Goal: Task Accomplishment & Management: Complete application form

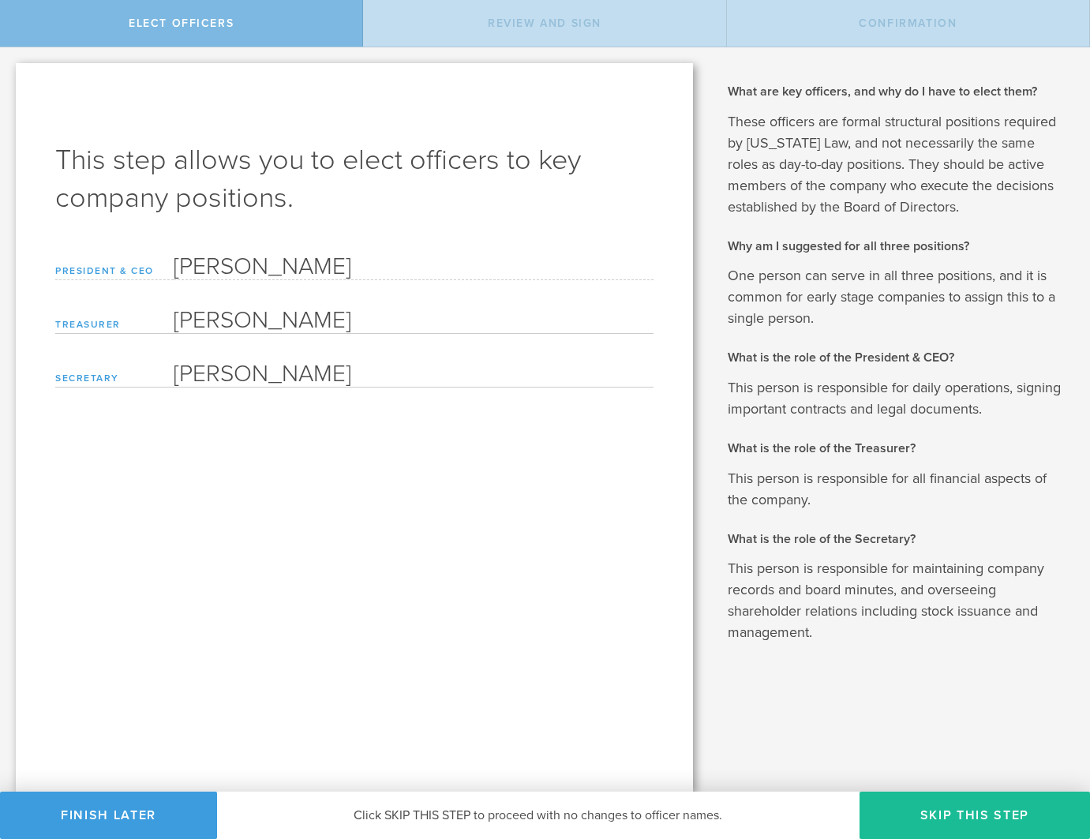
click at [229, 27] on span "Elect Officers" at bounding box center [181, 23] width 105 height 13
click at [129, 820] on button "Finish Later" at bounding box center [108, 815] width 217 height 47
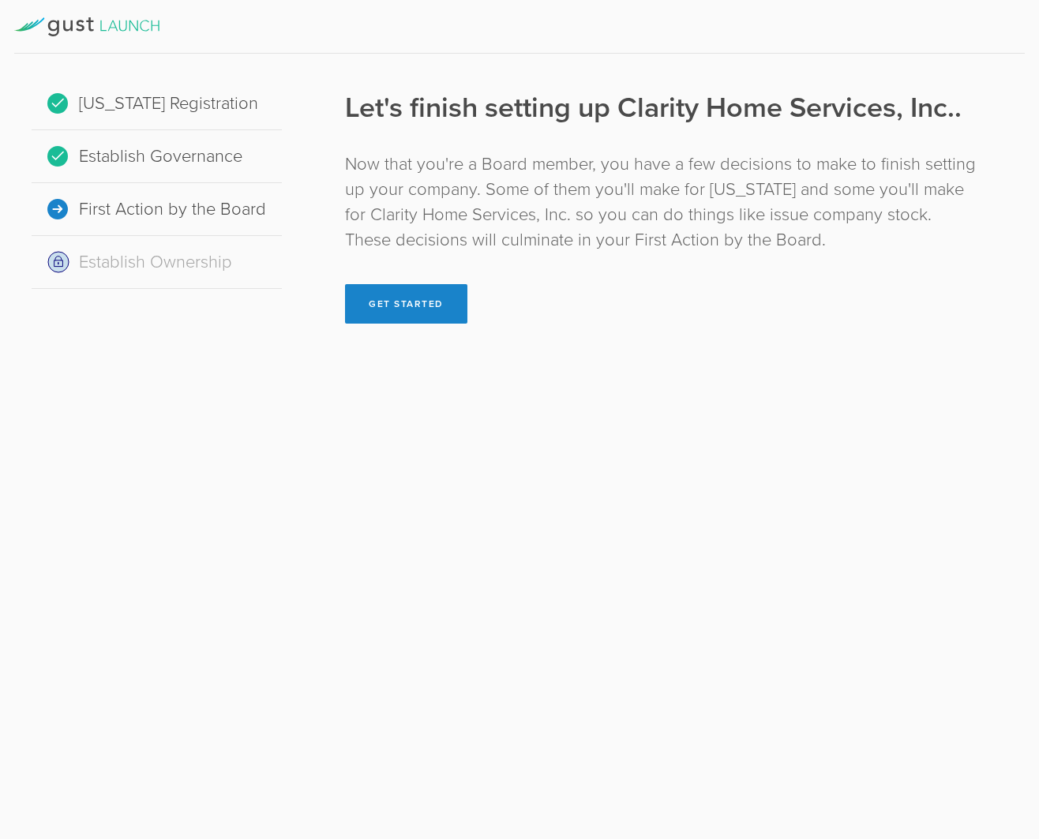
click at [164, 100] on div "[US_STATE] Registration" at bounding box center [157, 103] width 250 height 53
click at [410, 305] on button "Get Started" at bounding box center [406, 303] width 122 height 39
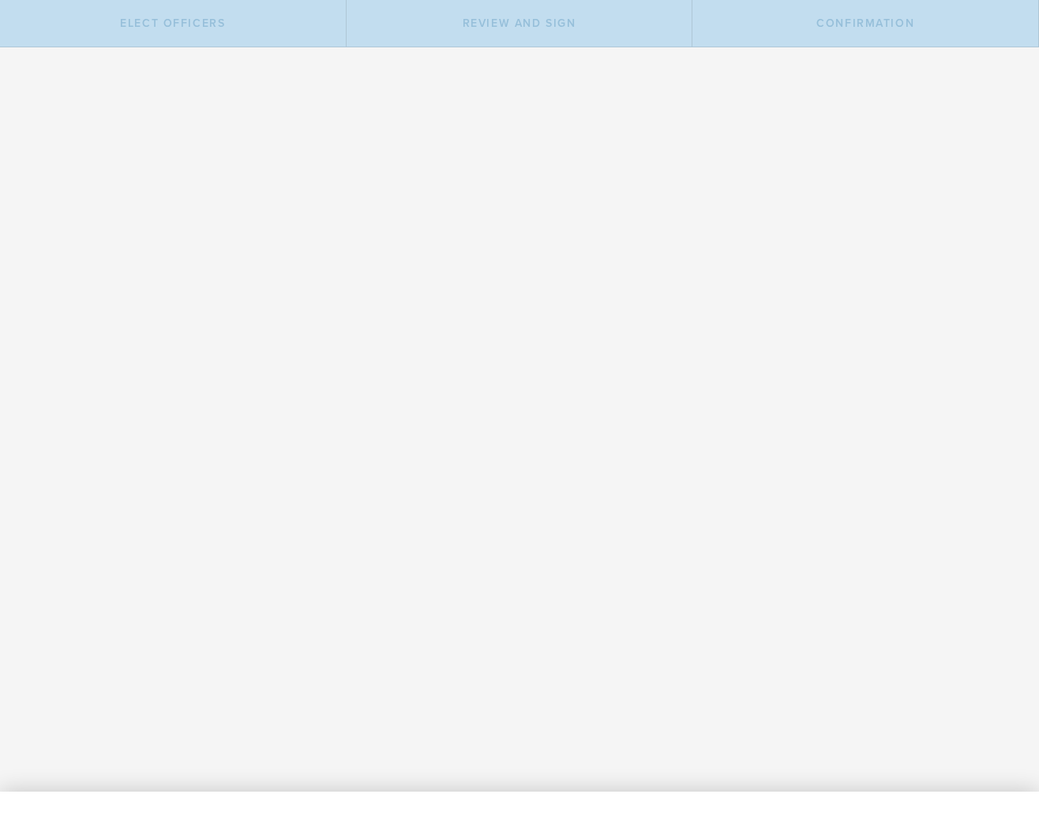
type input "[PERSON_NAME]"
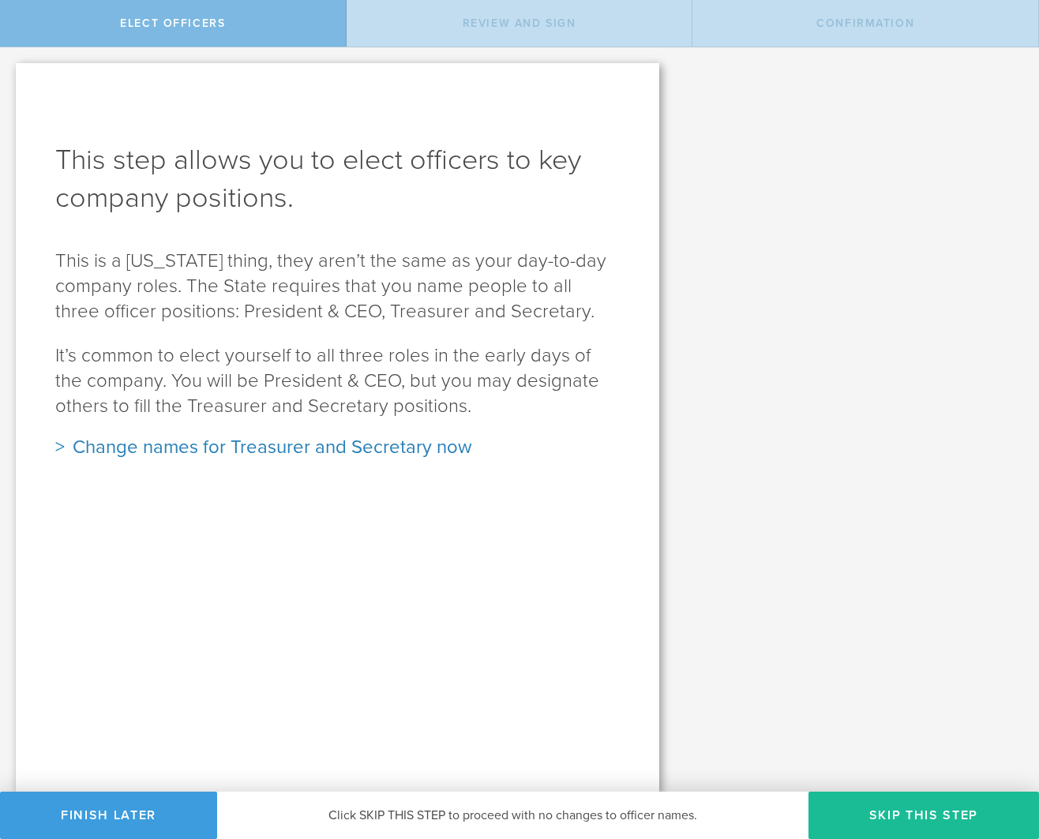
click at [286, 451] on div "Change names for Treasurer and Secretary now" at bounding box center [337, 447] width 564 height 25
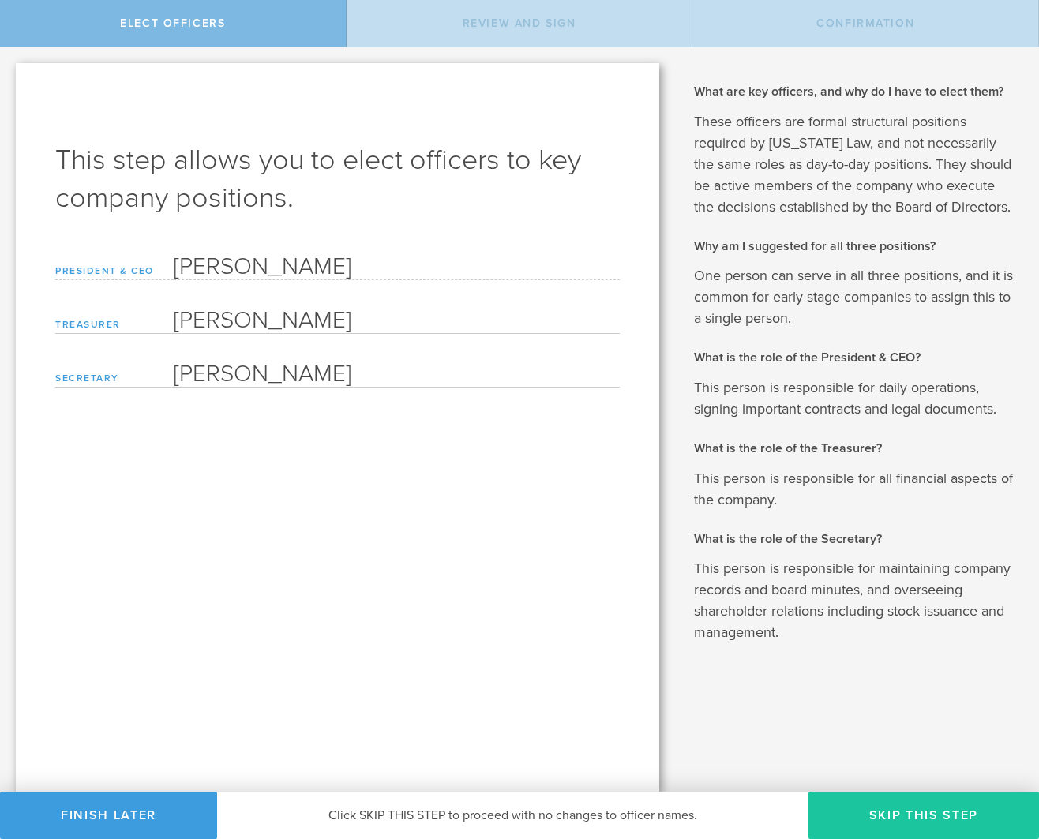
click at [926, 814] on button "Skip this step" at bounding box center [923, 815] width 230 height 47
